Goal: Manage account settings

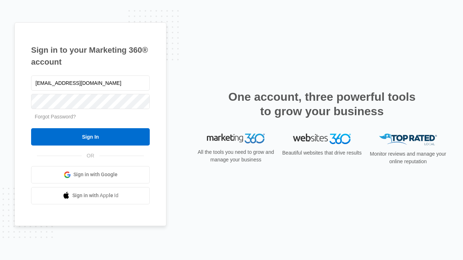
type input "[EMAIL_ADDRESS][DOMAIN_NAME]"
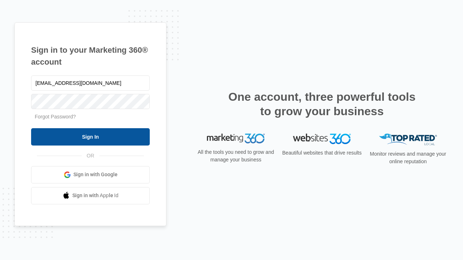
click at [90, 137] on input "Sign In" at bounding box center [90, 136] width 119 height 17
